Goal: Information Seeking & Learning: Learn about a topic

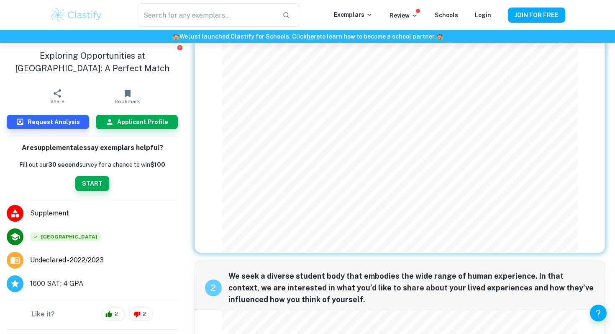
scroll to position [85, 0]
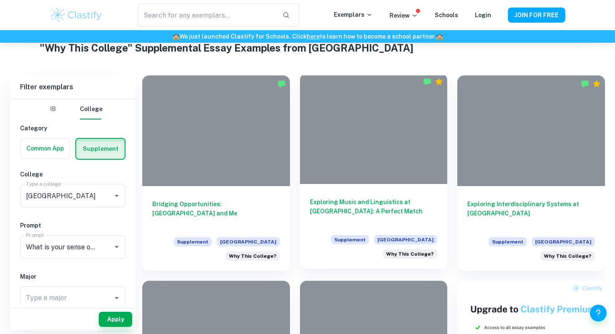
scroll to position [34, 0]
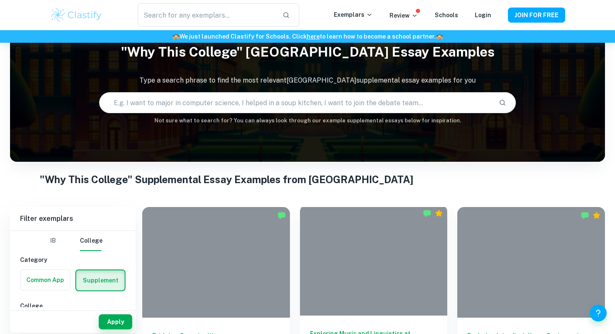
click at [422, 242] on div at bounding box center [374, 260] width 148 height 111
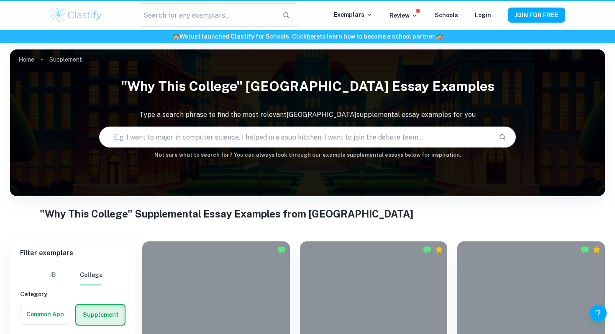
scroll to position [34, 0]
